Goal: Information Seeking & Learning: Learn about a topic

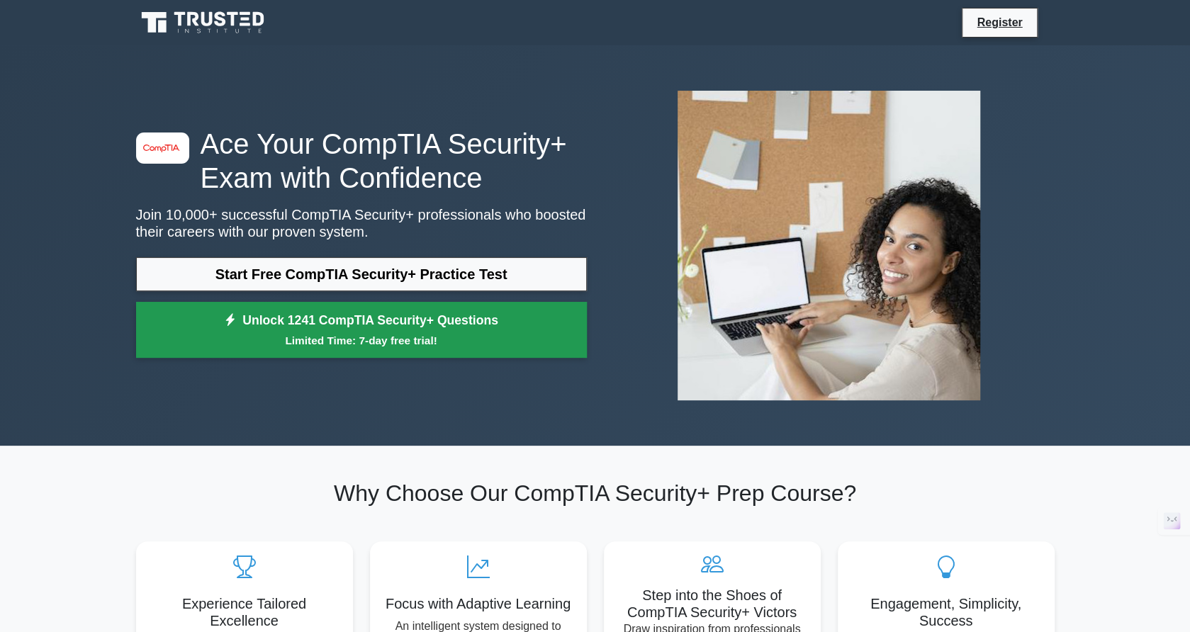
click at [469, 339] on small "Limited Time: 7-day free trial!" at bounding box center [361, 340] width 415 height 16
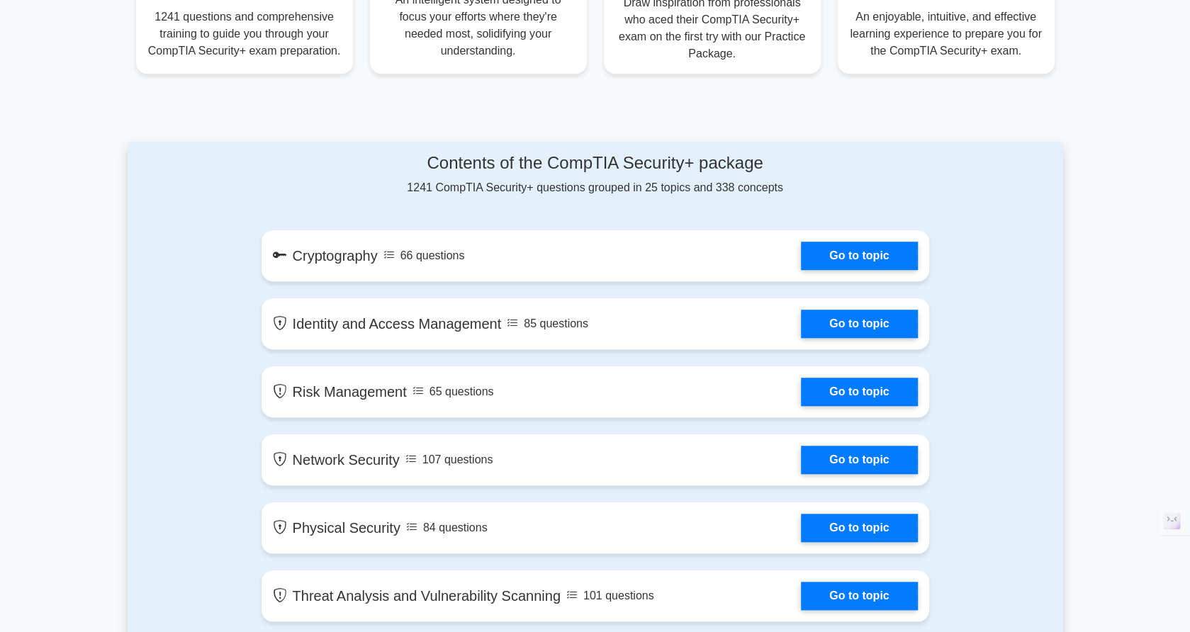
scroll to position [708, 0]
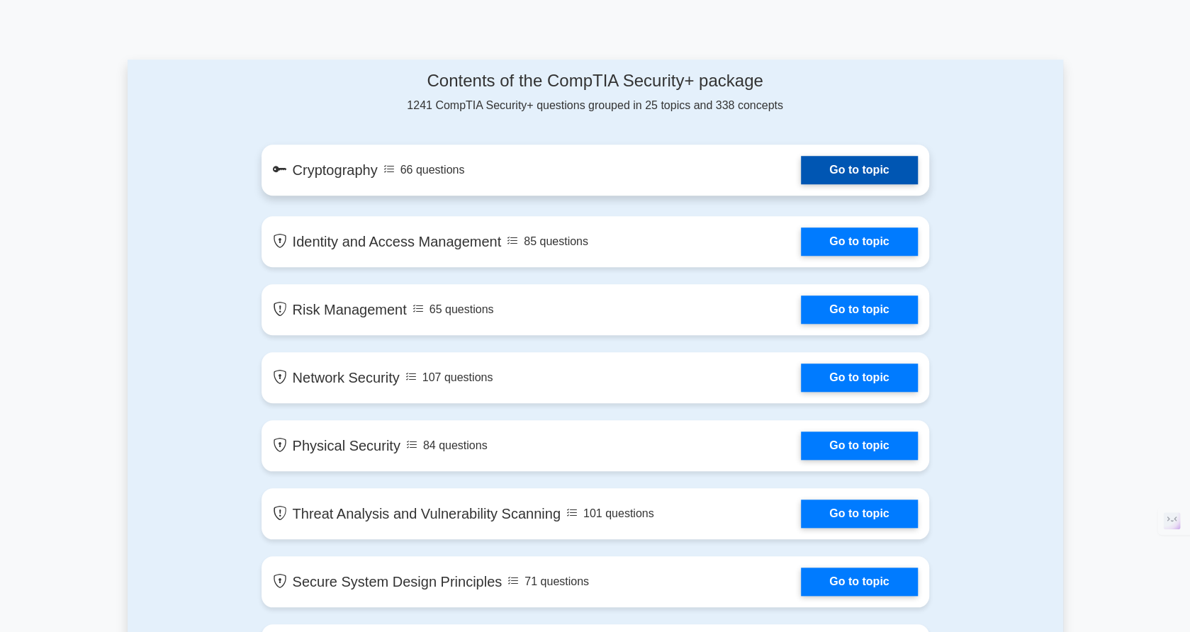
click at [833, 172] on link "Go to topic" at bounding box center [859, 170] width 116 height 28
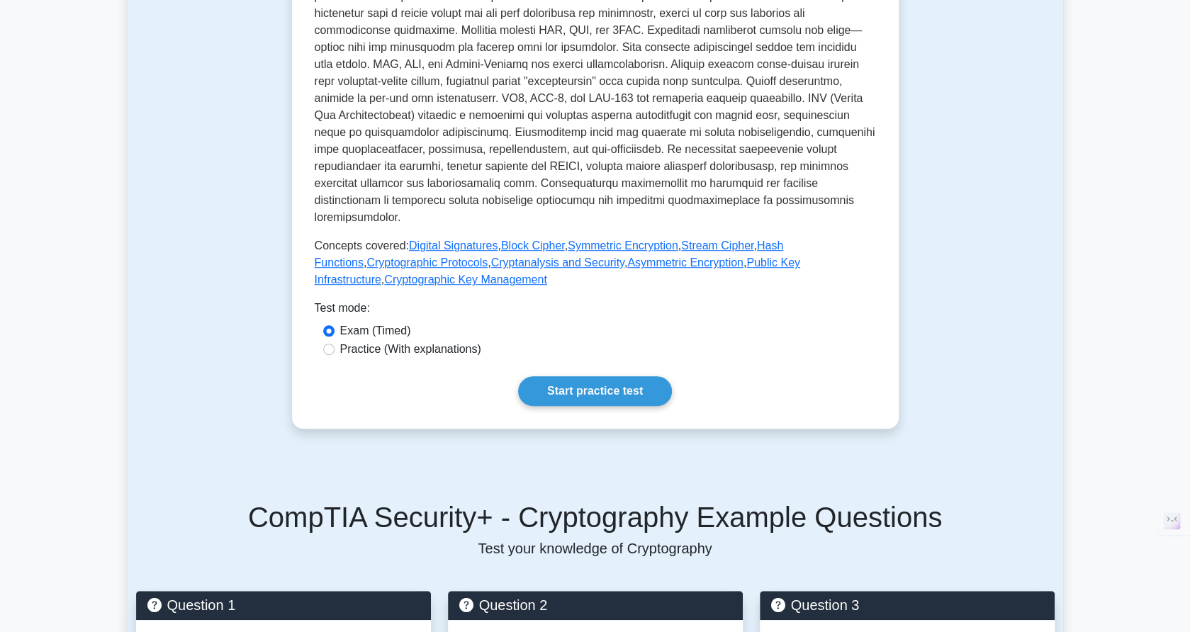
scroll to position [496, 0]
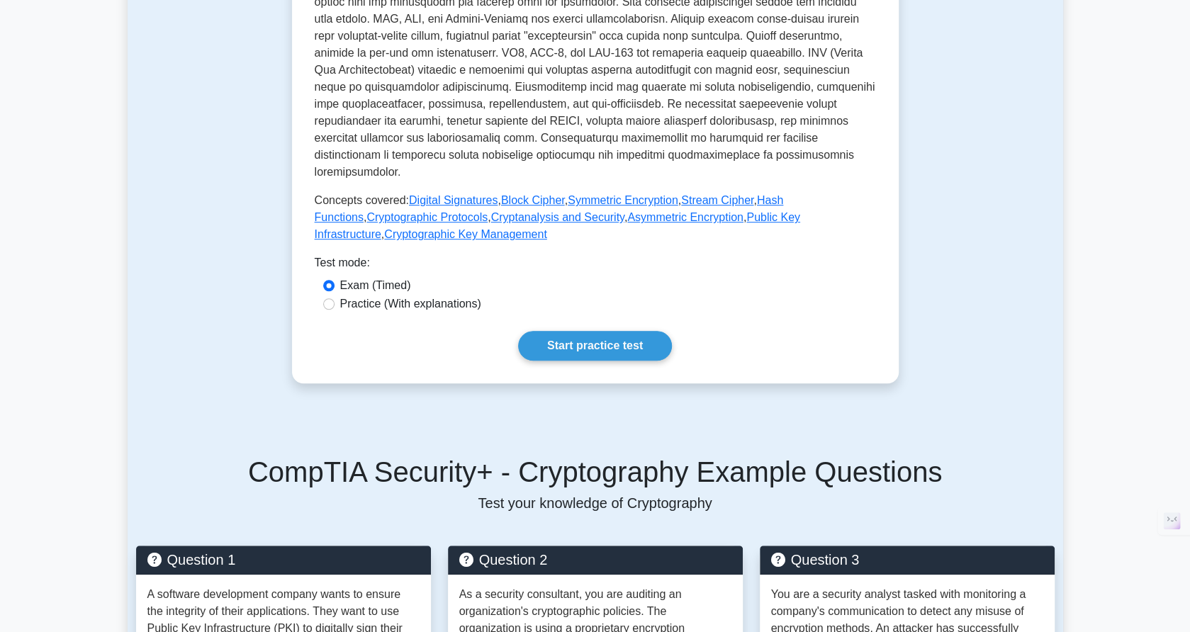
click at [412, 295] on label "Practice (With explanations)" at bounding box center [410, 303] width 141 height 17
click at [334, 298] on input "Practice (With explanations)" at bounding box center [328, 303] width 11 height 11
radio input "true"
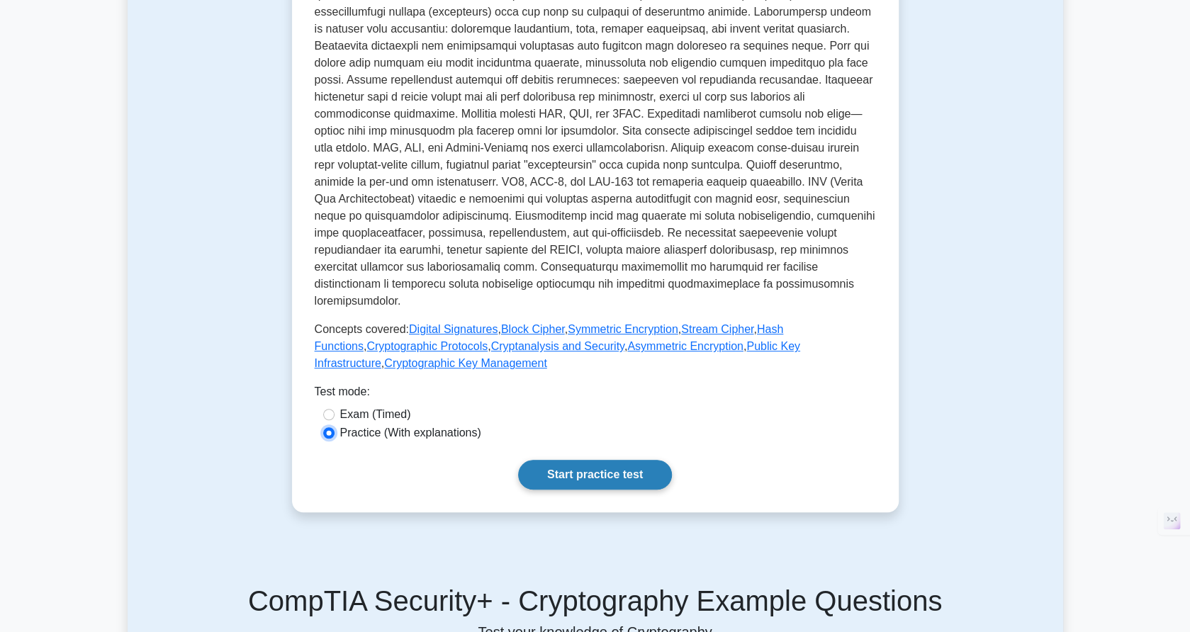
scroll to position [71, 0]
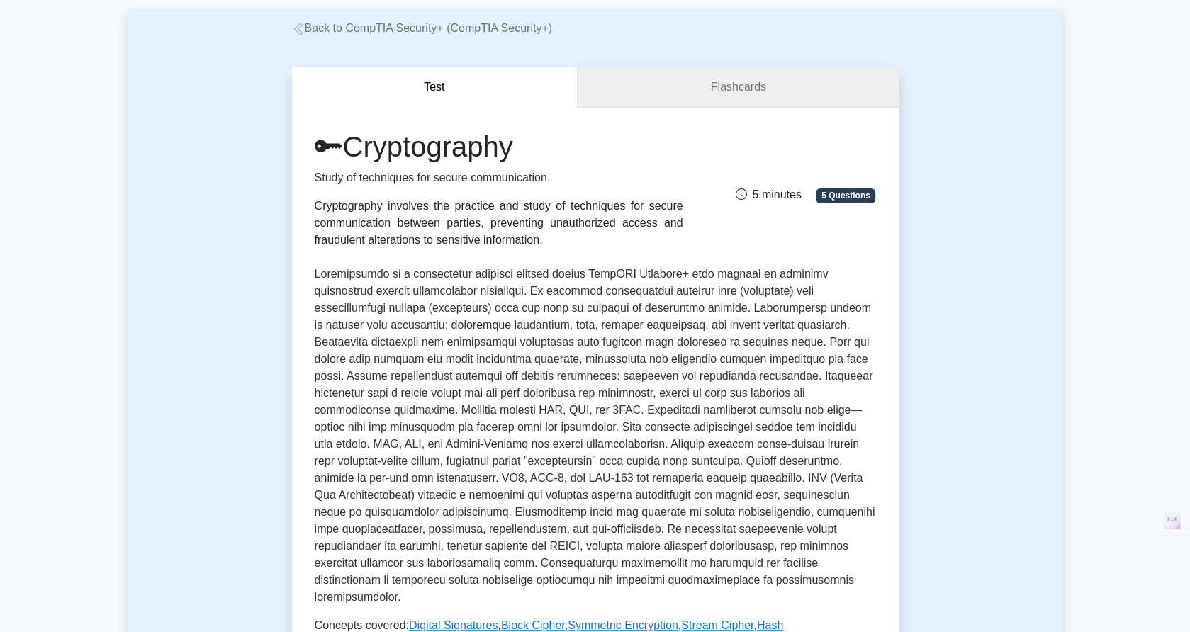
click at [738, 89] on link "Flashcards" at bounding box center [737, 87] width 320 height 40
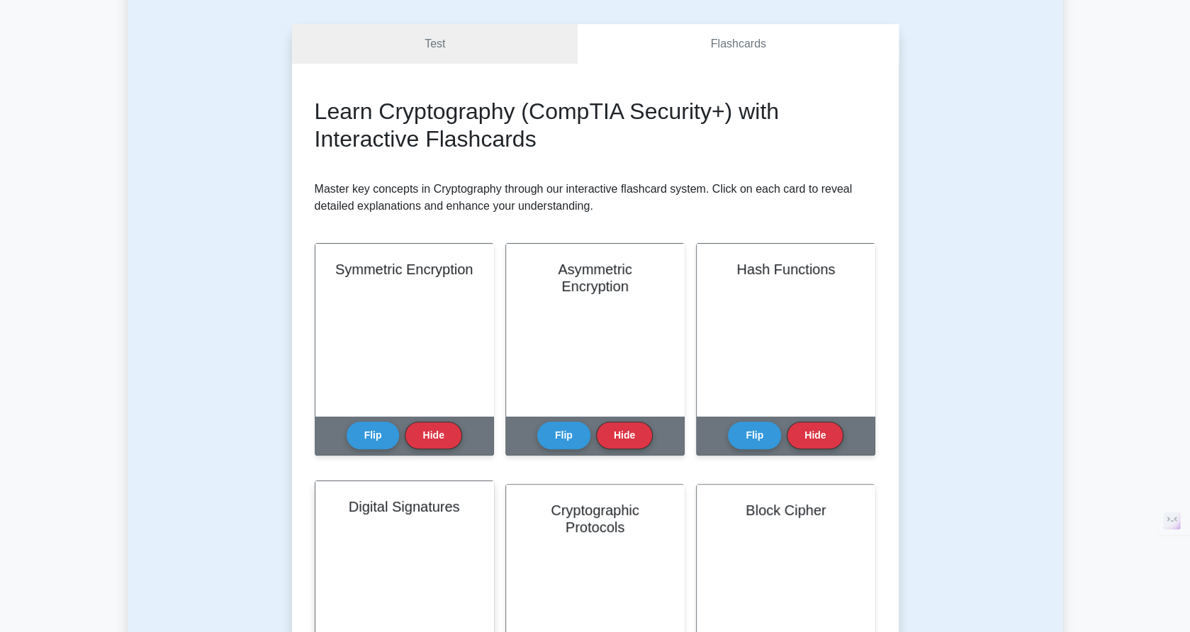
scroll to position [142, 0]
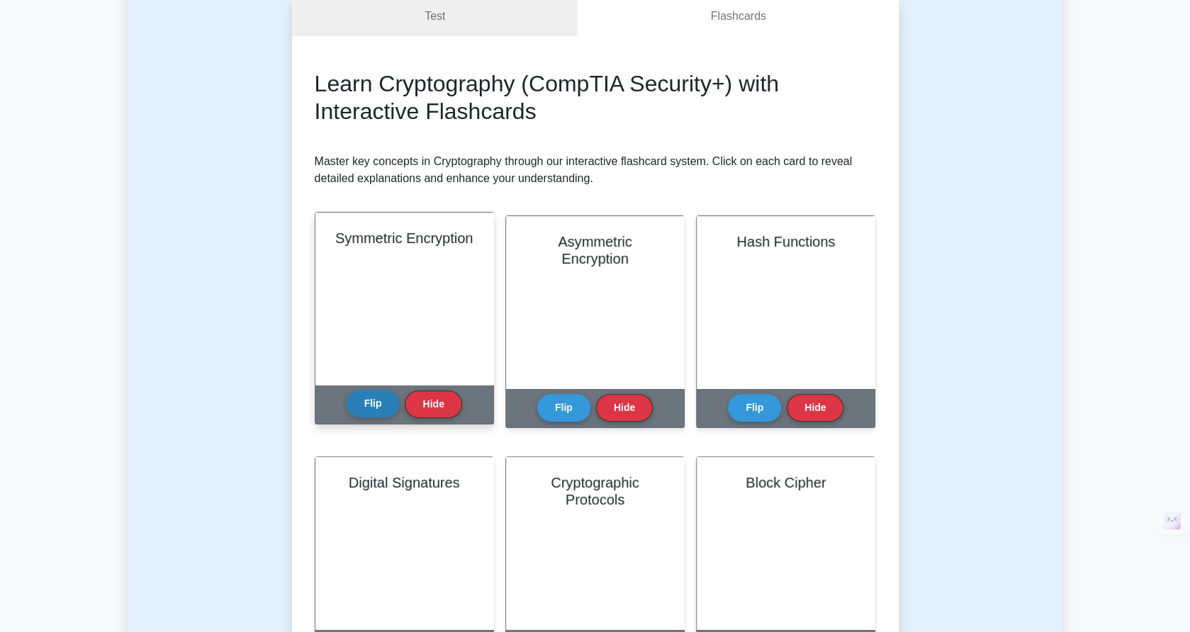
click at [374, 406] on button "Flip" at bounding box center [372, 404] width 53 height 28
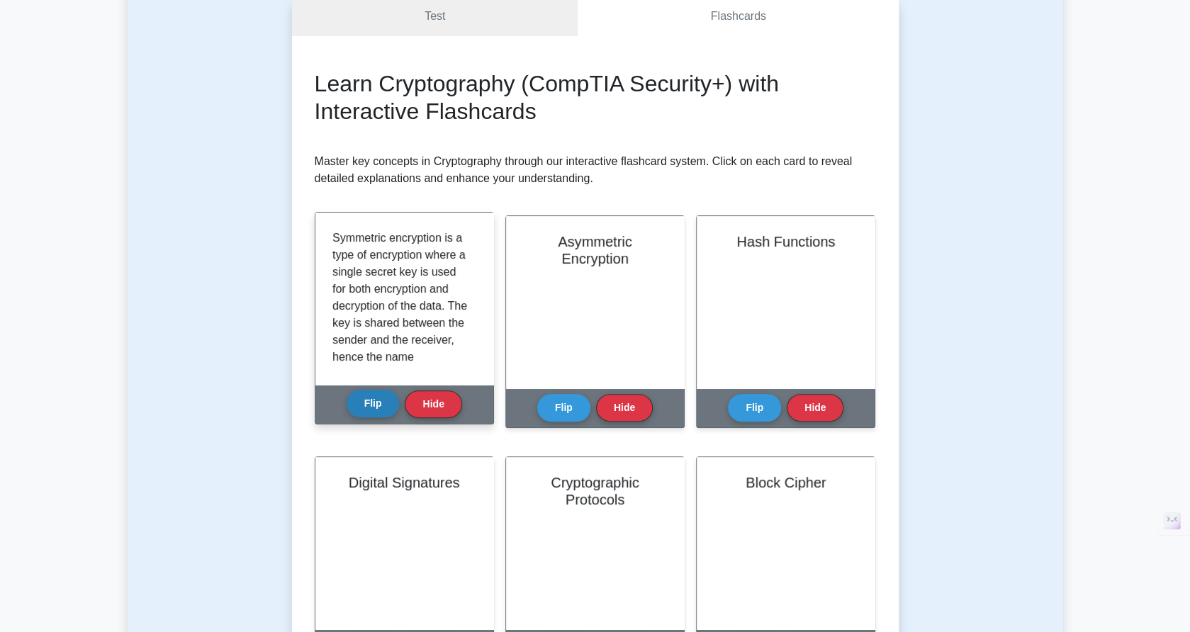
click at [374, 406] on button "Flip" at bounding box center [372, 404] width 53 height 28
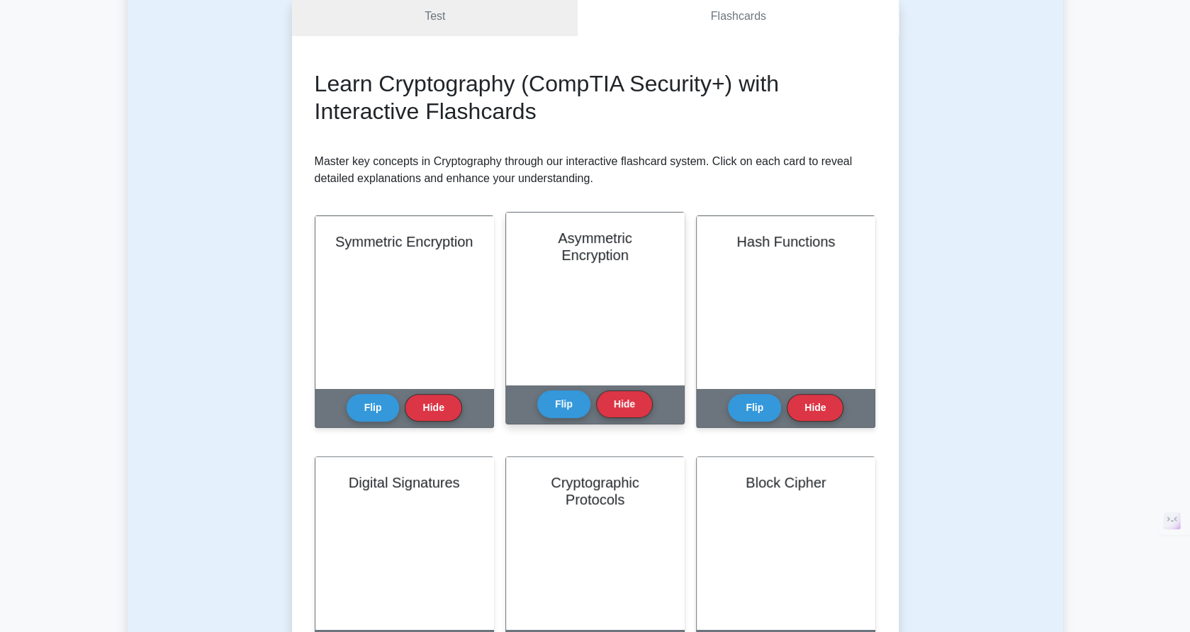
scroll to position [0, 0]
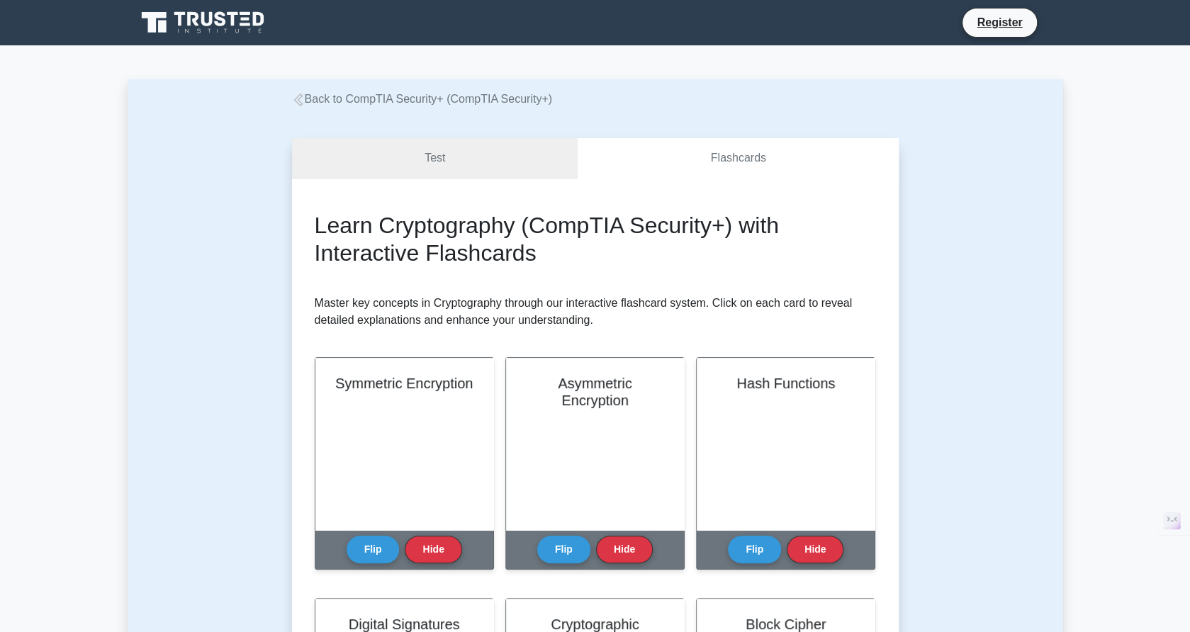
click at [449, 152] on link "Test" at bounding box center [435, 158] width 286 height 40
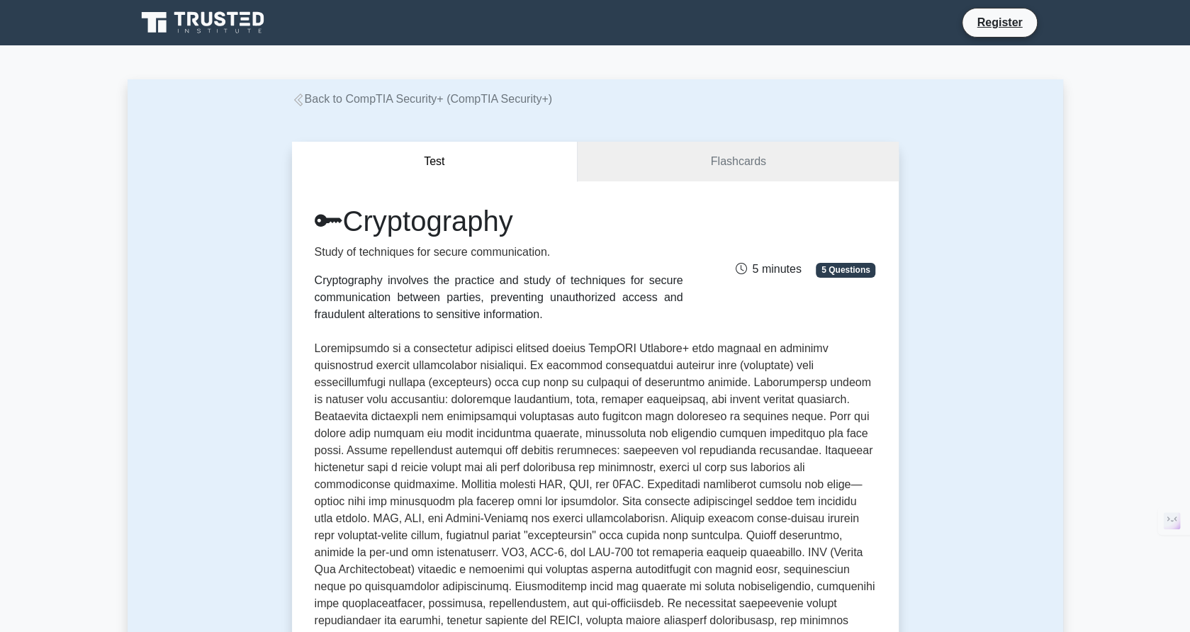
drag, startPoint x: 954, startPoint y: 439, endPoint x: 903, endPoint y: 72, distance: 371.2
click at [222, 22] on icon at bounding box center [220, 18] width 11 height 15
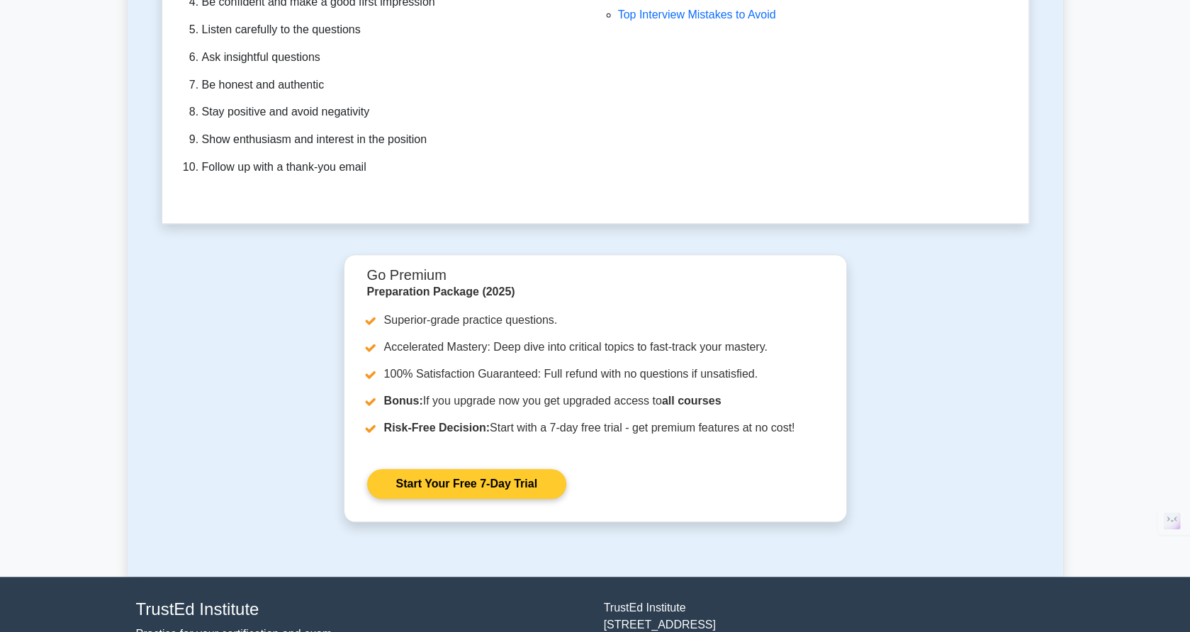
scroll to position [4109, 0]
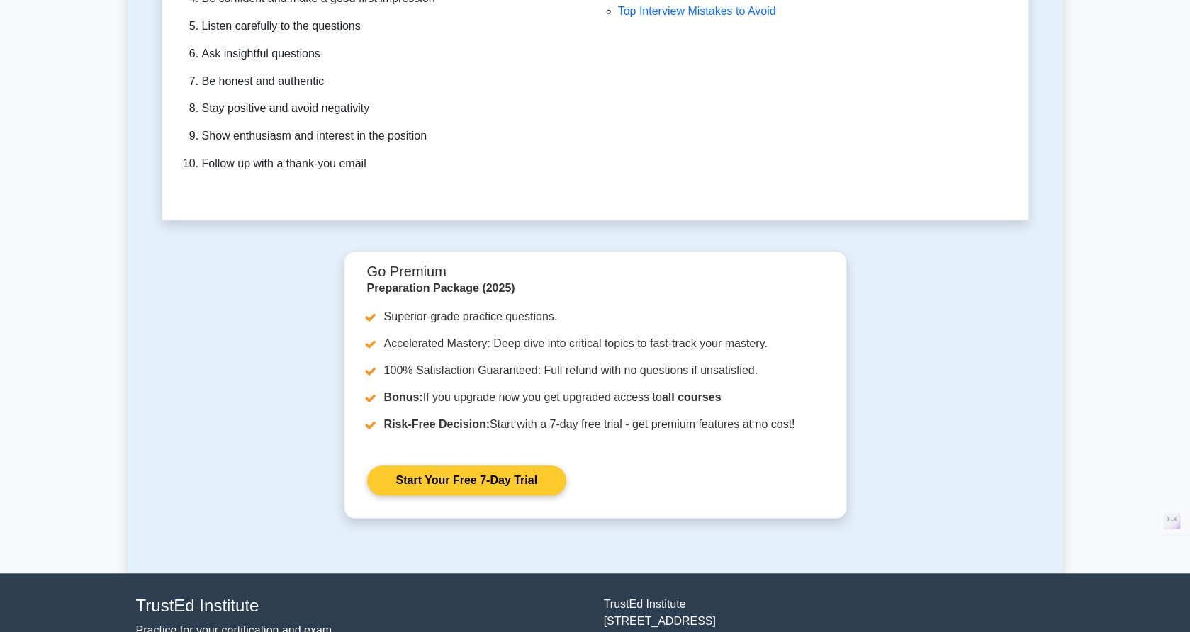
click at [507, 469] on link "Start Your Free 7-Day Trial" at bounding box center [466, 480] width 199 height 30
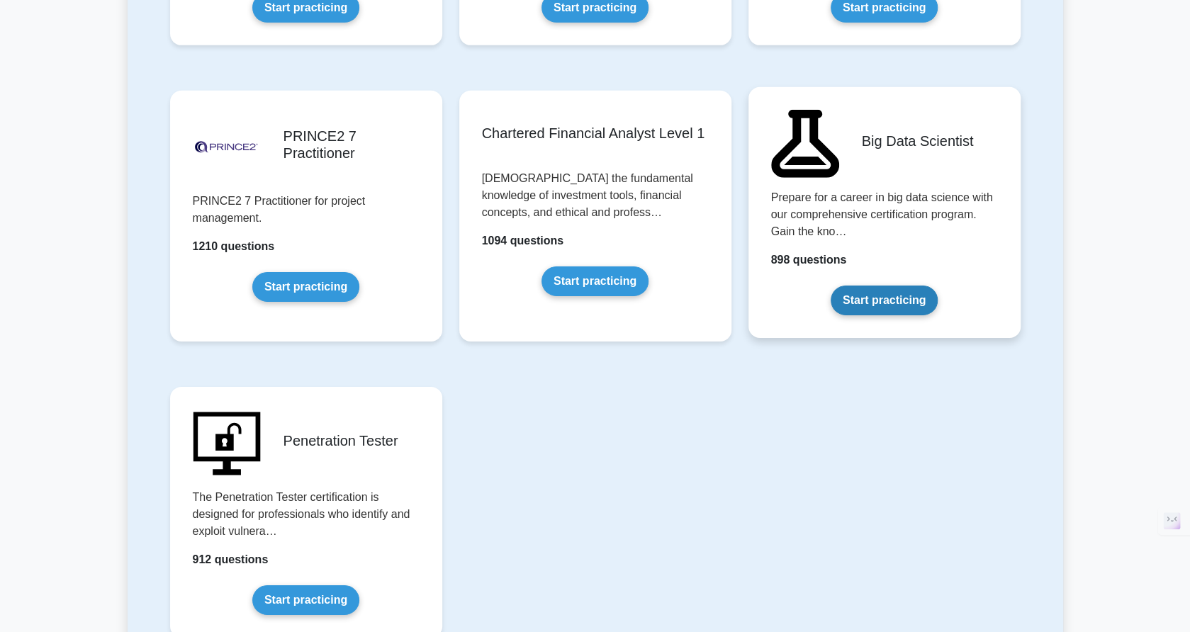
scroll to position [2480, 0]
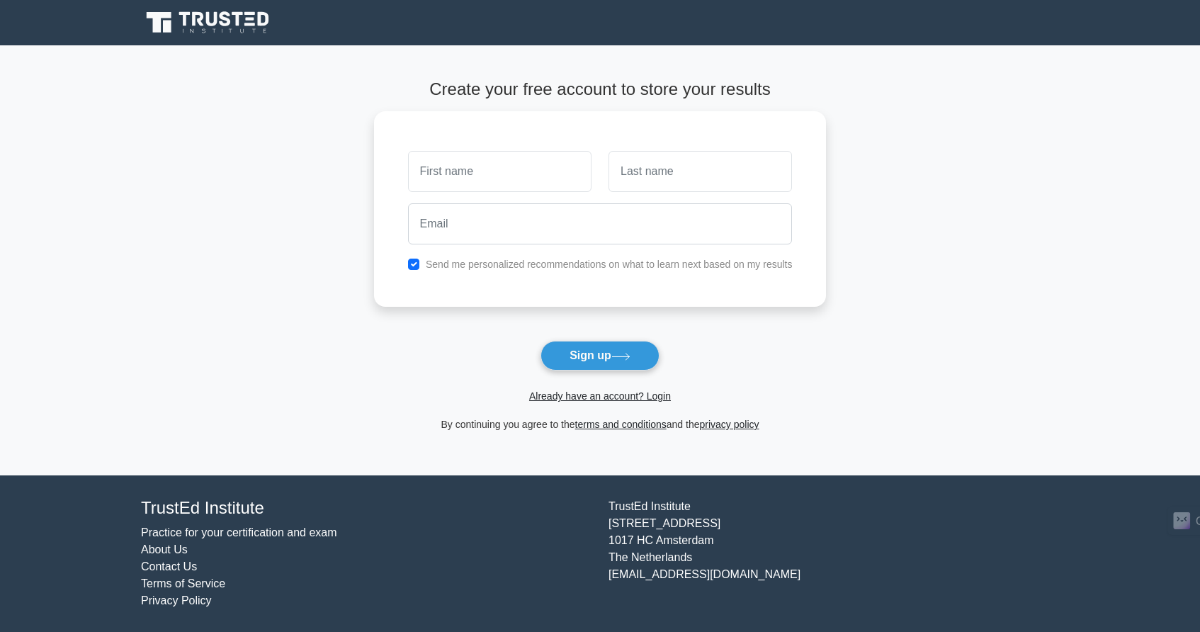
drag, startPoint x: 956, startPoint y: 38, endPoint x: 941, endPoint y: 45, distance: 16.5
